Goal: Communication & Community: Answer question/provide support

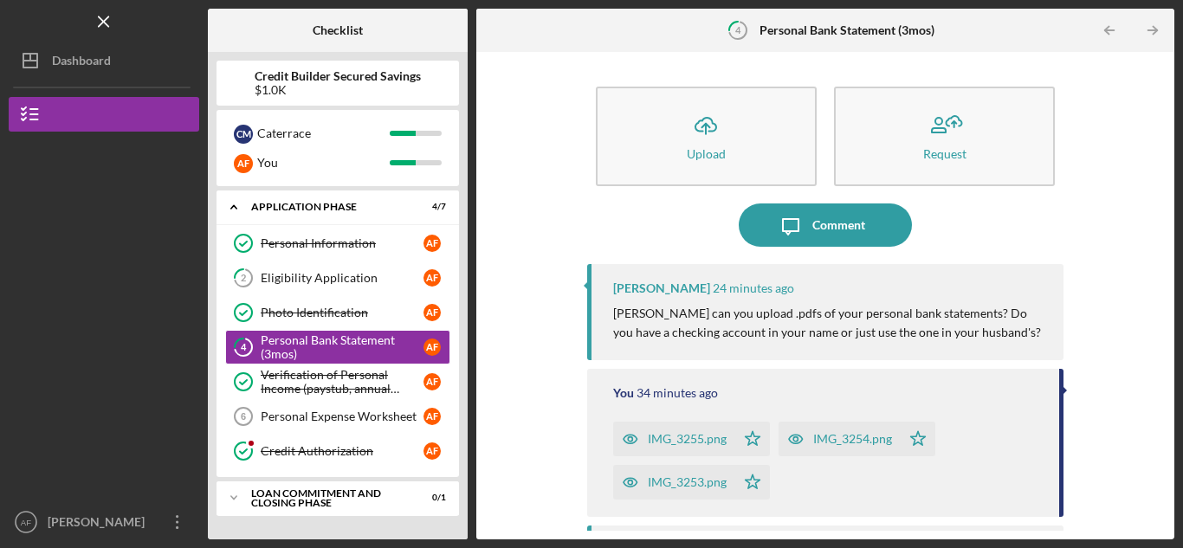
click at [1024, 338] on p "[PERSON_NAME] can you upload .pdfs of your personal bank statements? Do you hav…" at bounding box center [829, 323] width 433 height 39
click at [816, 227] on div "Comment" at bounding box center [838, 225] width 53 height 43
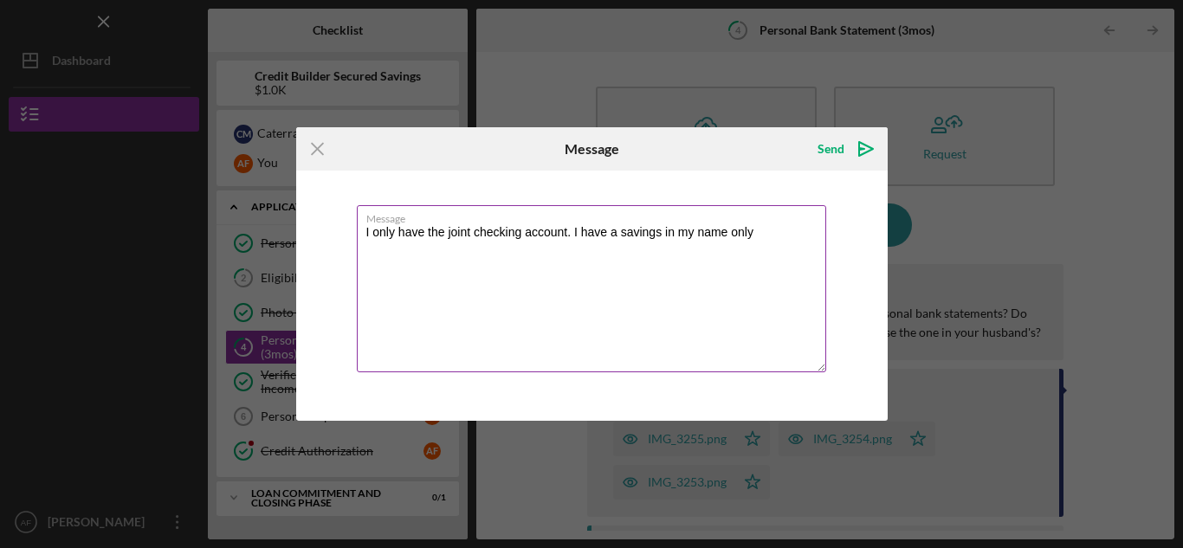
click at [456, 255] on textarea "I only have the joint checking account. I have a savings in my name only" at bounding box center [591, 288] width 469 height 167
click at [799, 232] on textarea "I only have the joint checking account. I have a savings in my name only" at bounding box center [591, 288] width 469 height 167
drag, startPoint x: 788, startPoint y: 224, endPoint x: 631, endPoint y: 243, distance: 157.8
click at [633, 243] on div "Message I only have the joint checking account. I have a savings in my name only" at bounding box center [592, 290] width 470 height 170
click at [761, 227] on textarea "I only have the joint checking account. I have a savings in my name only" at bounding box center [591, 288] width 469 height 167
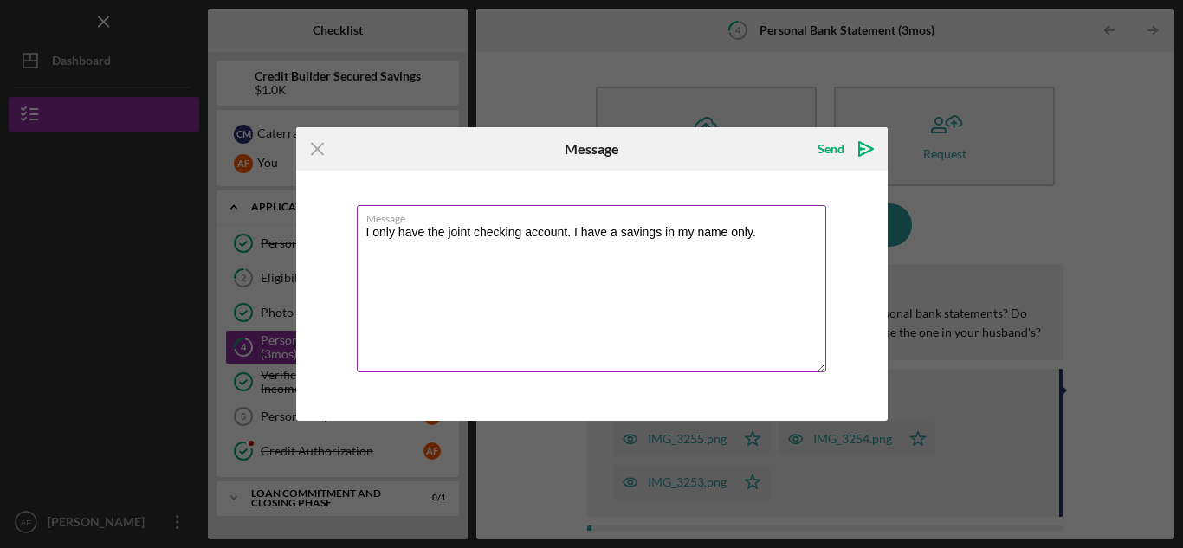
drag, startPoint x: 739, startPoint y: 229, endPoint x: 785, endPoint y: 225, distance: 46.0
click at [785, 225] on textarea "I only have the joint checking account. I have a savings in my name only." at bounding box center [591, 288] width 469 height 167
type textarea "I only have the joint checking account. I have a savings in my name."
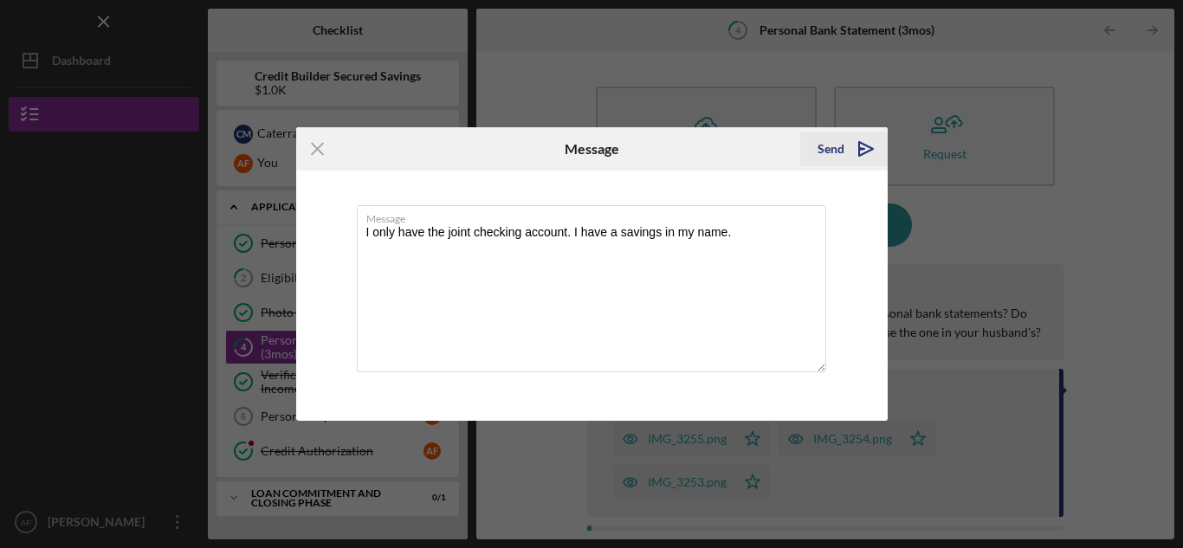
click at [840, 152] on div "Send" at bounding box center [831, 149] width 27 height 35
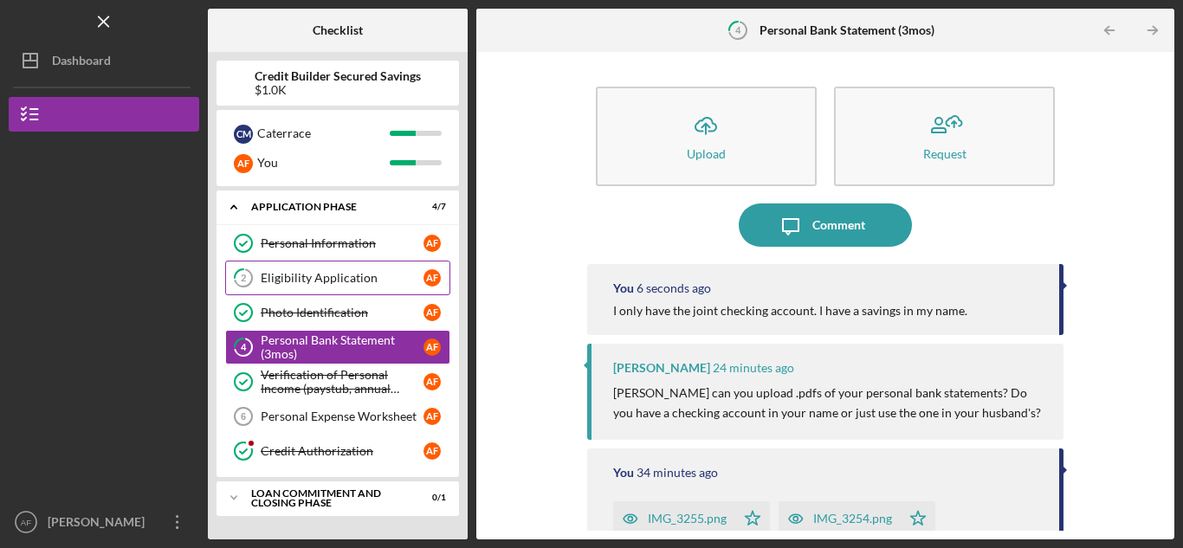
click at [327, 282] on div "Eligibility Application" at bounding box center [342, 278] width 163 height 14
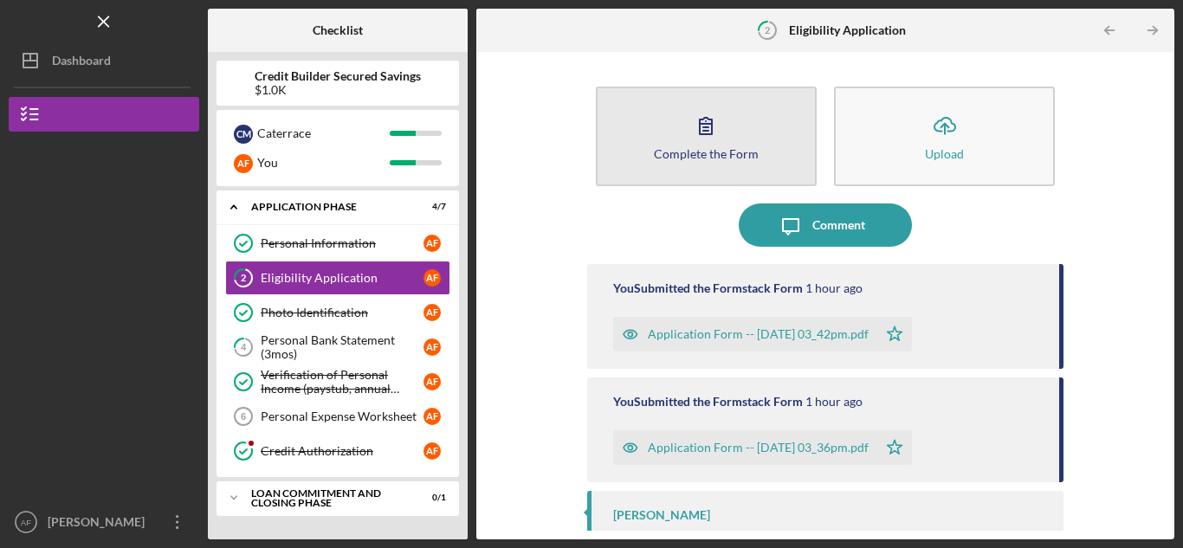
click at [662, 144] on button "Complete the Form Form" at bounding box center [706, 137] width 221 height 100
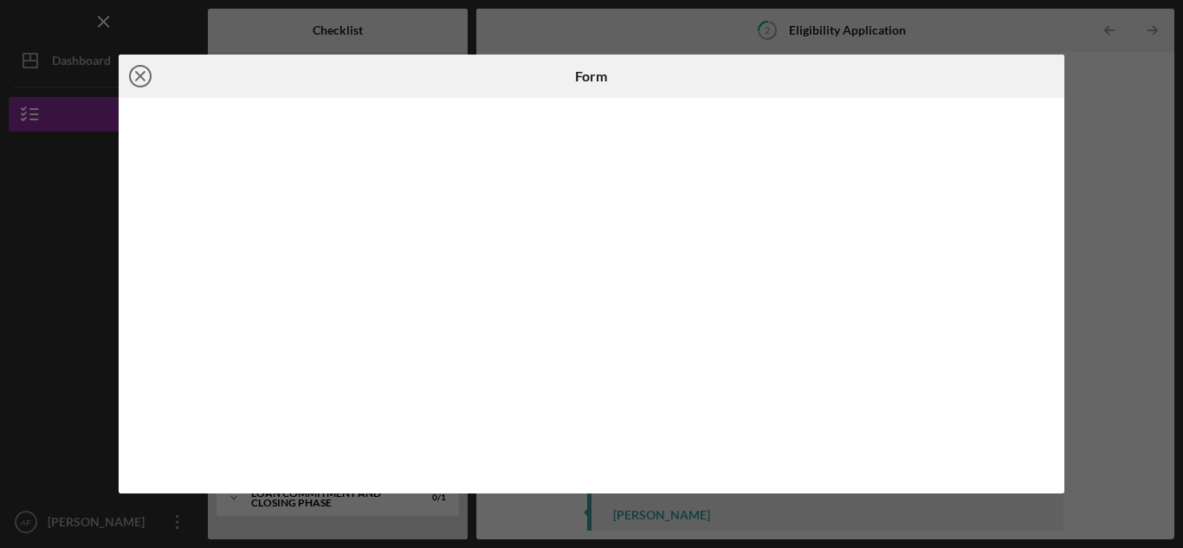
click at [140, 66] on circle at bounding box center [140, 76] width 21 height 21
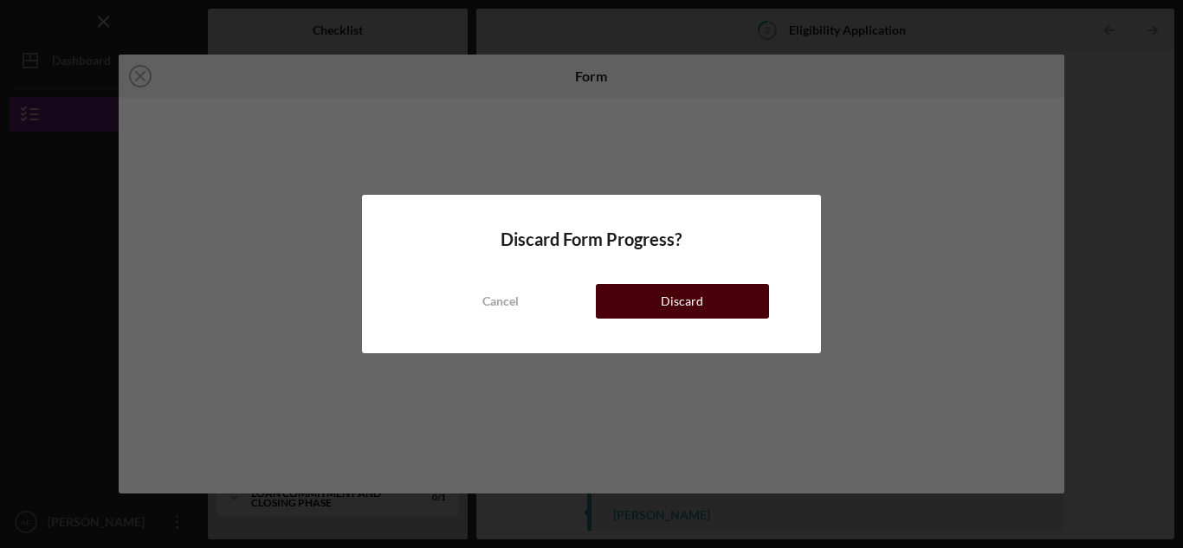
click at [693, 300] on div "Discard" at bounding box center [682, 301] width 42 height 35
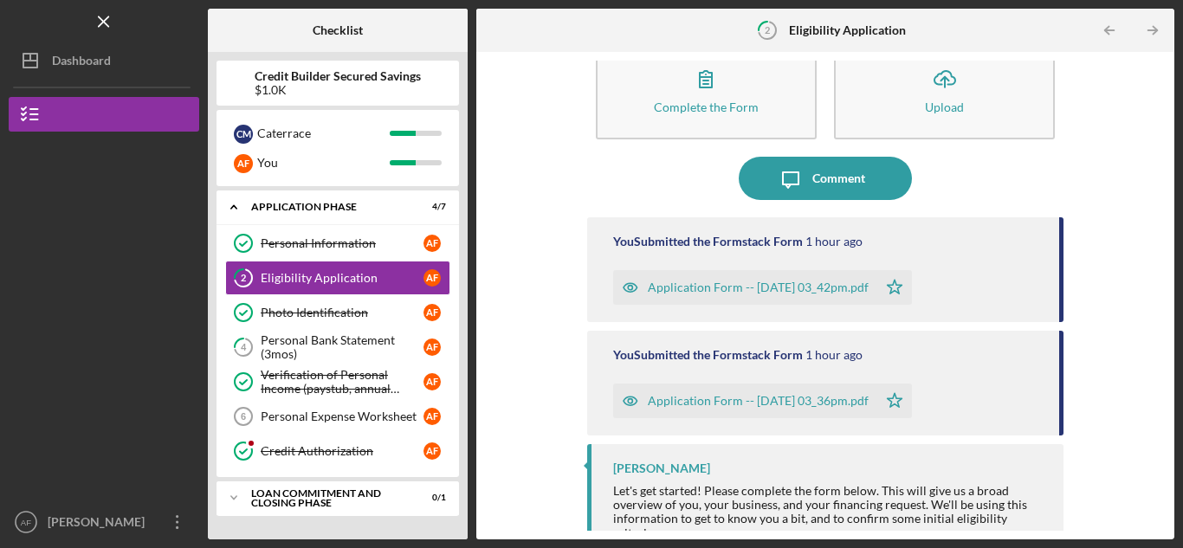
scroll to position [64, 0]
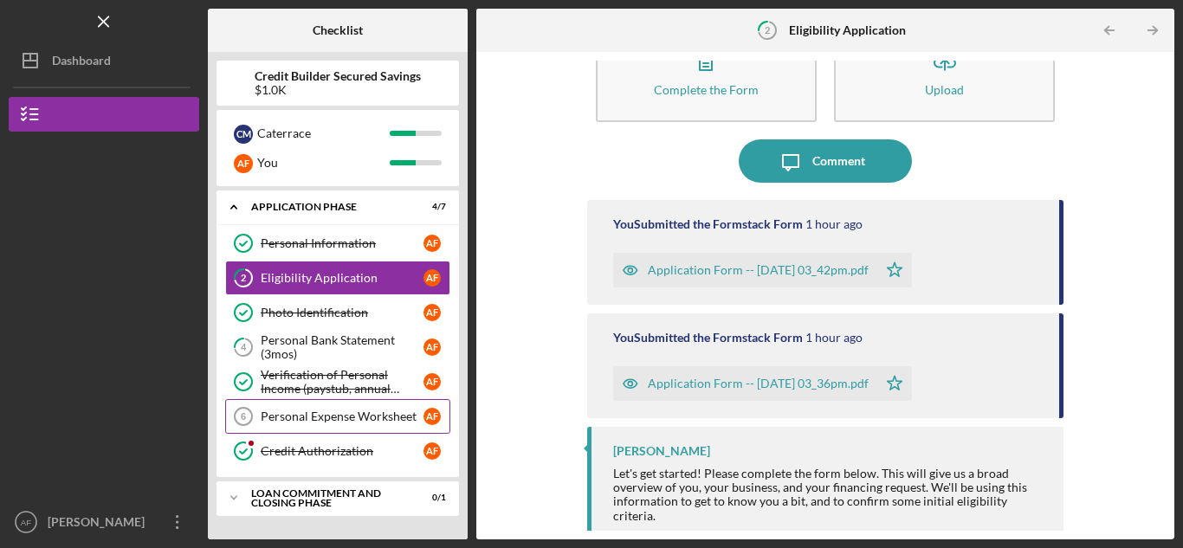
click at [316, 424] on link "Personal Expense Worksheet 6 Personal Expense Worksheet A F" at bounding box center [337, 416] width 225 height 35
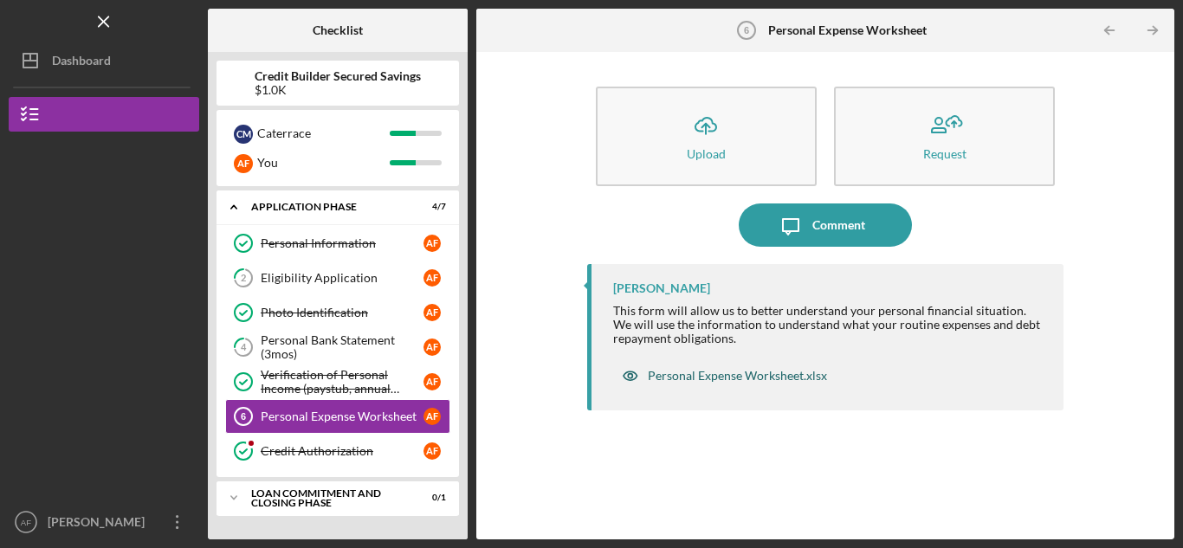
click at [718, 372] on div "Personal Expense Worksheet.xlsx" at bounding box center [737, 376] width 179 height 14
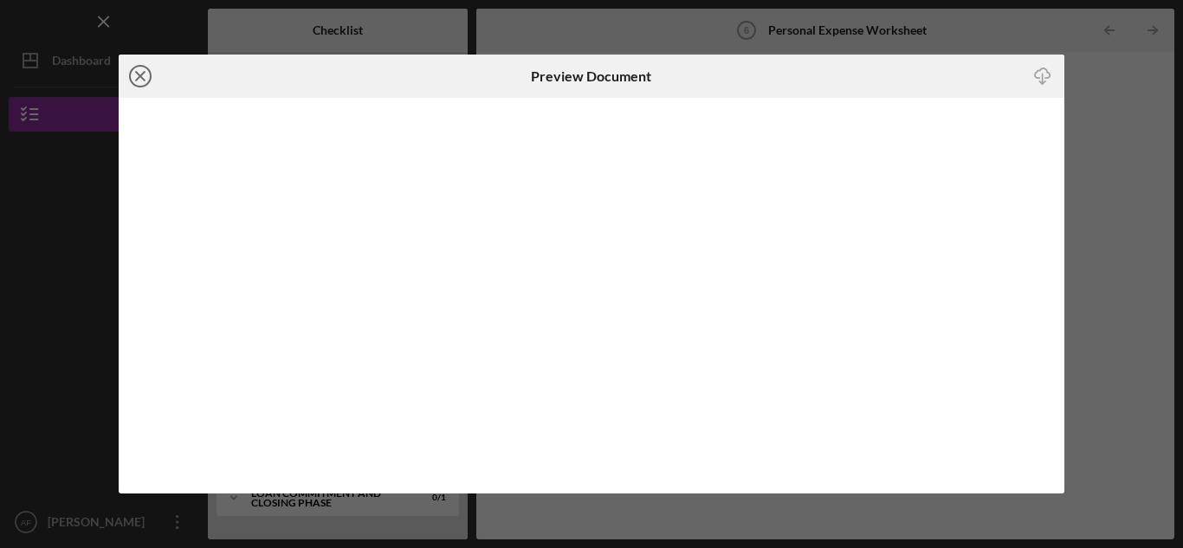
click at [134, 69] on icon "Icon/Close" at bounding box center [140, 76] width 43 height 43
